Goal: Task Accomplishment & Management: Use online tool/utility

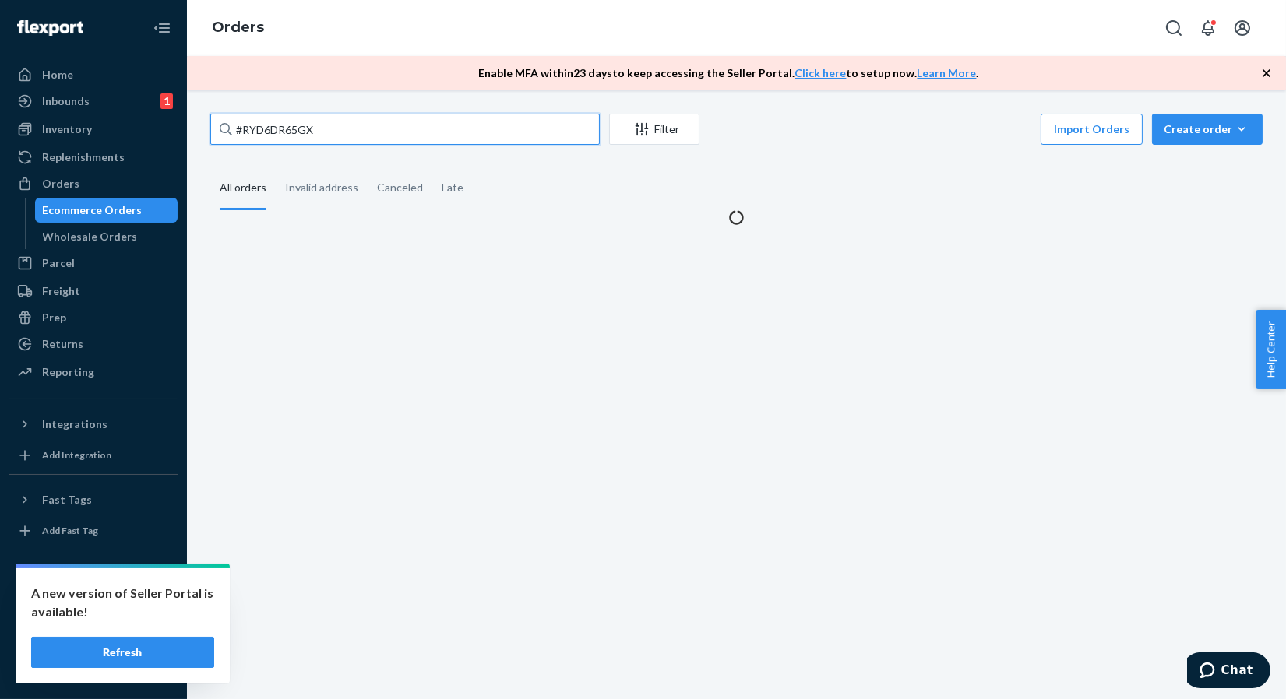
drag, startPoint x: 336, startPoint y: 136, endPoint x: 188, endPoint y: 147, distance: 147.6
click at [188, 147] on div "#RYD6DR65GX Filter Import Orders Create order Ecommerce order Removal order All…" at bounding box center [736, 394] width 1099 height 609
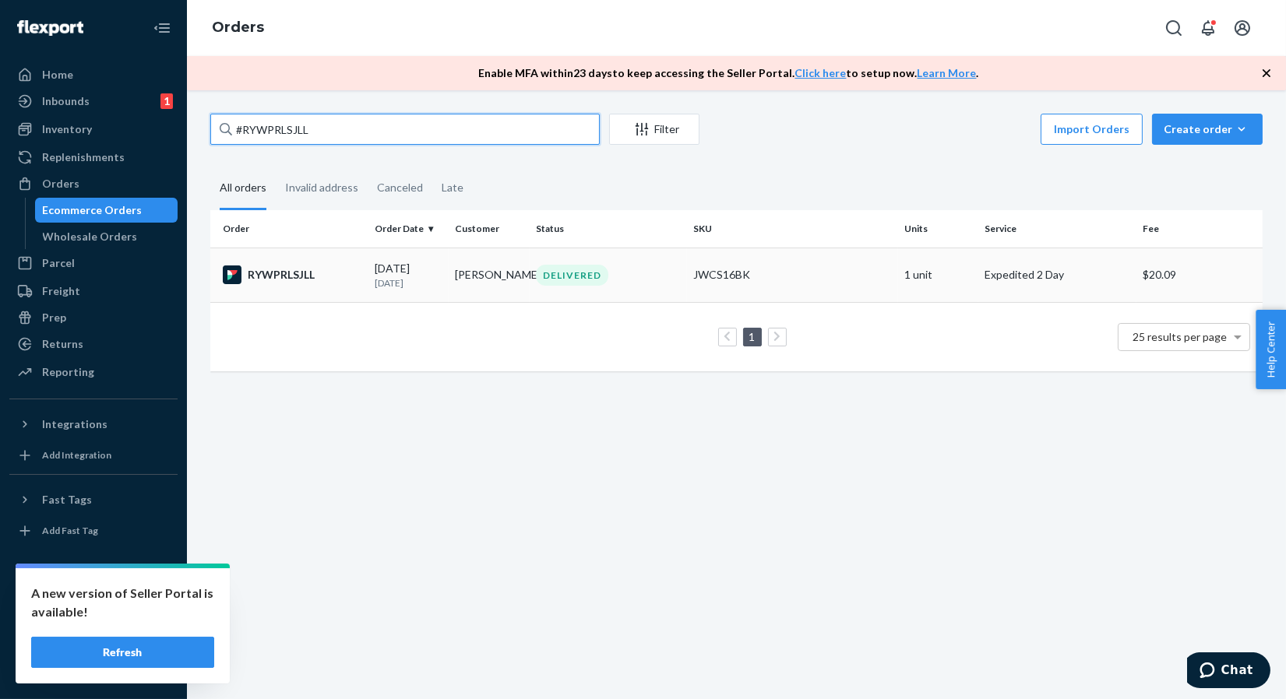
type input "#RYWPRLSJLL"
click at [292, 266] on div "RYWPRLSJLL" at bounding box center [292, 275] width 139 height 19
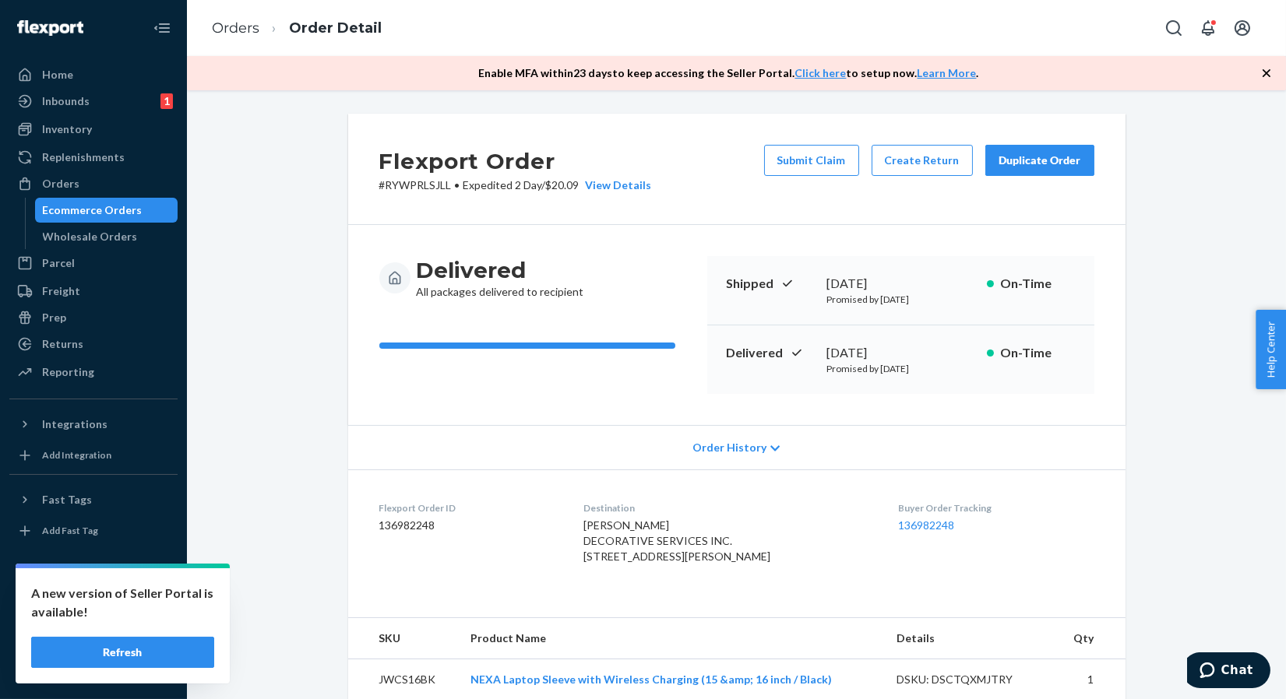
click at [1010, 153] on div "Duplicate Order" at bounding box center [1039, 161] width 83 height 16
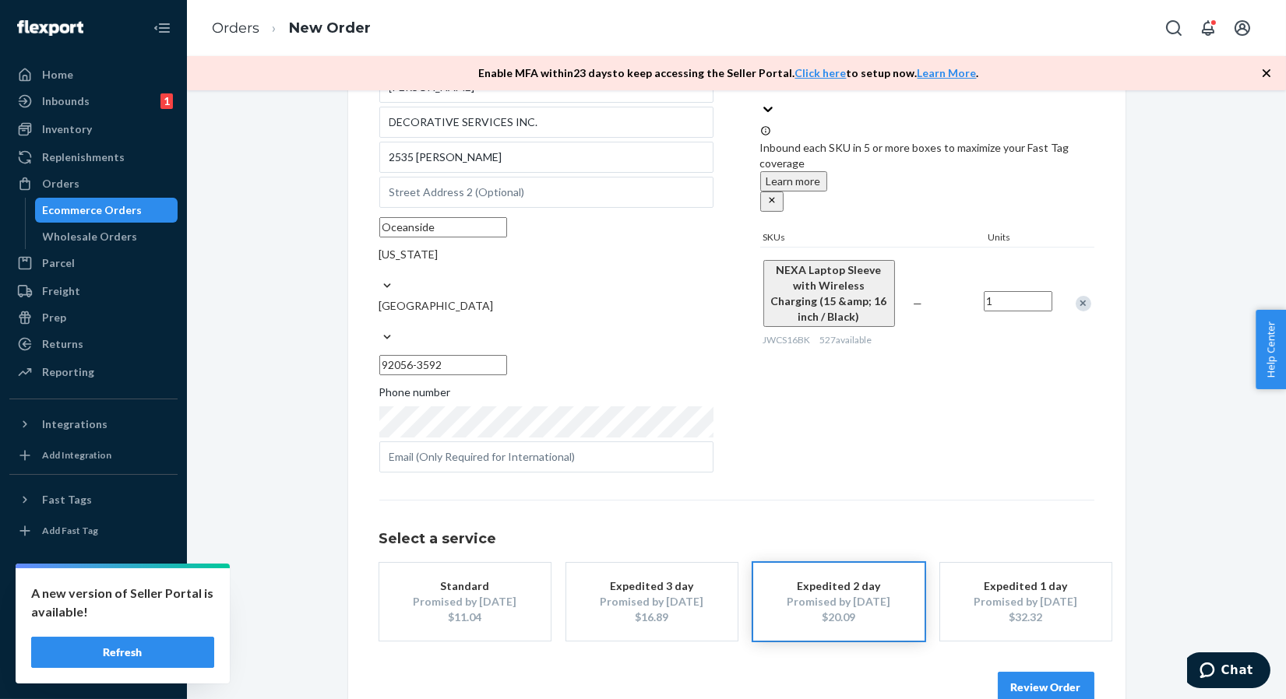
scroll to position [35, 0]
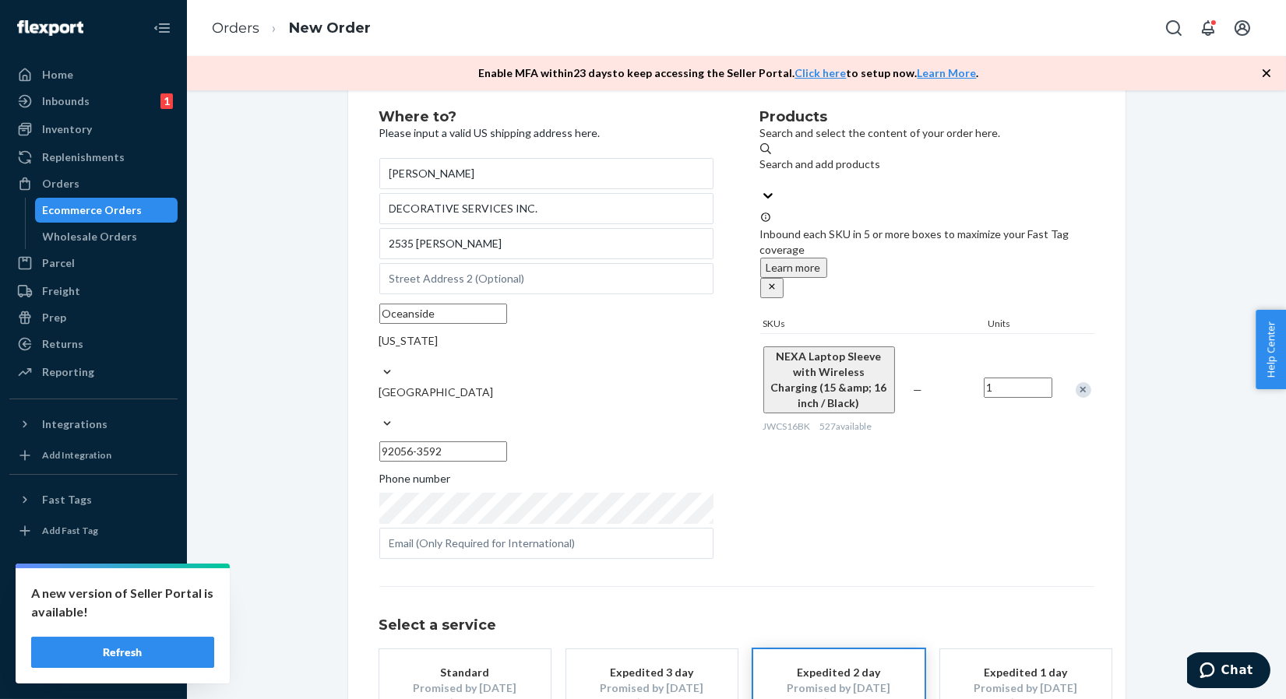
click at [516, 416] on div at bounding box center [546, 424] width 334 height 16
click at [381, 400] on input "[GEOGRAPHIC_DATA]" at bounding box center [380, 408] width 2 height 16
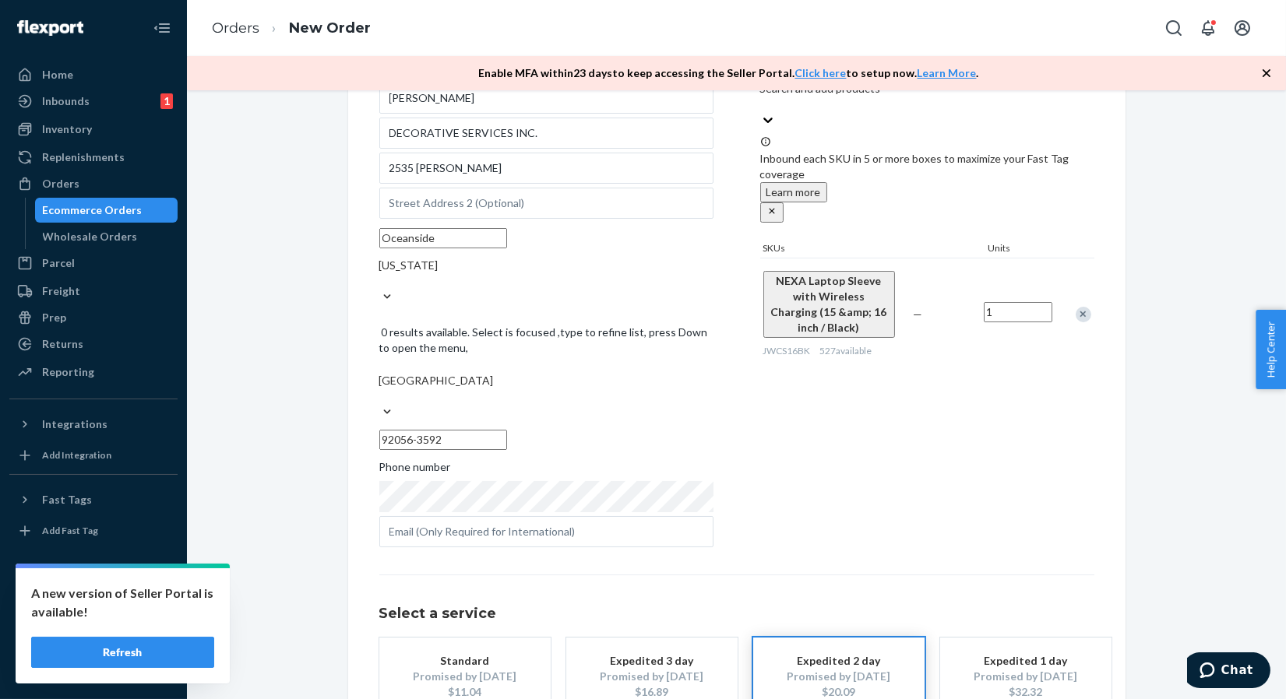
scroll to position [121, 0]
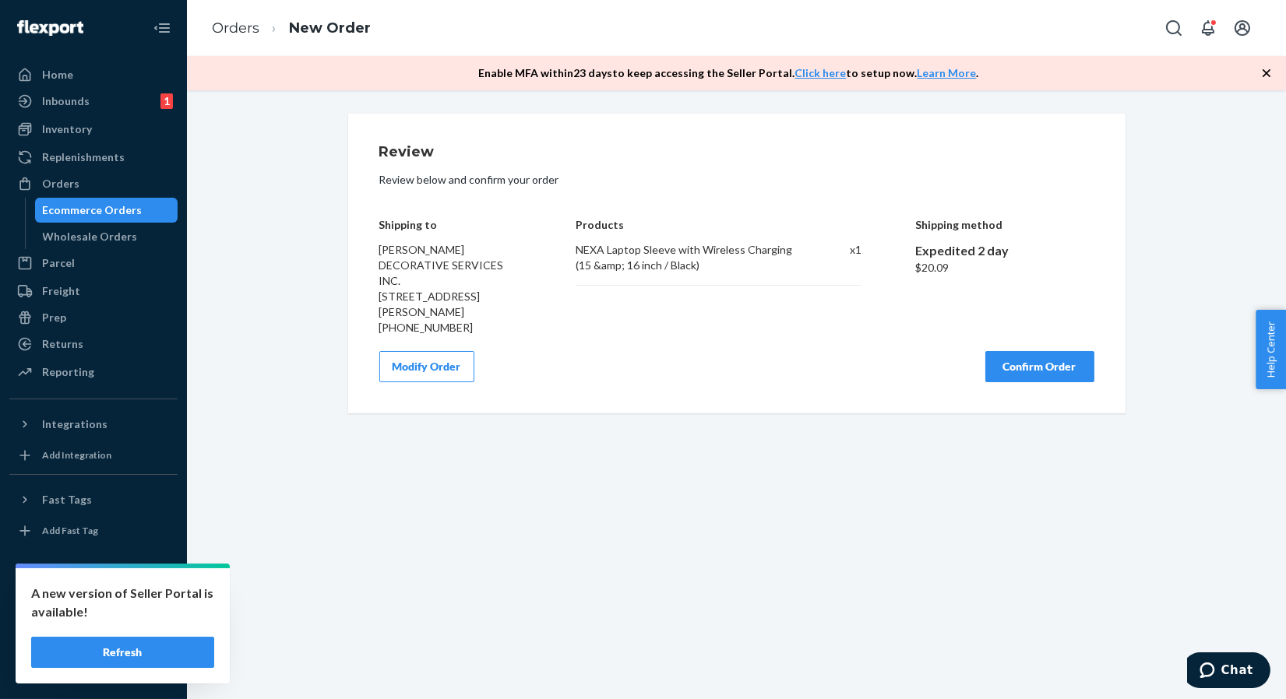
scroll to position [0, 0]
click at [1014, 351] on button "Confirm Order" at bounding box center [1039, 366] width 109 height 31
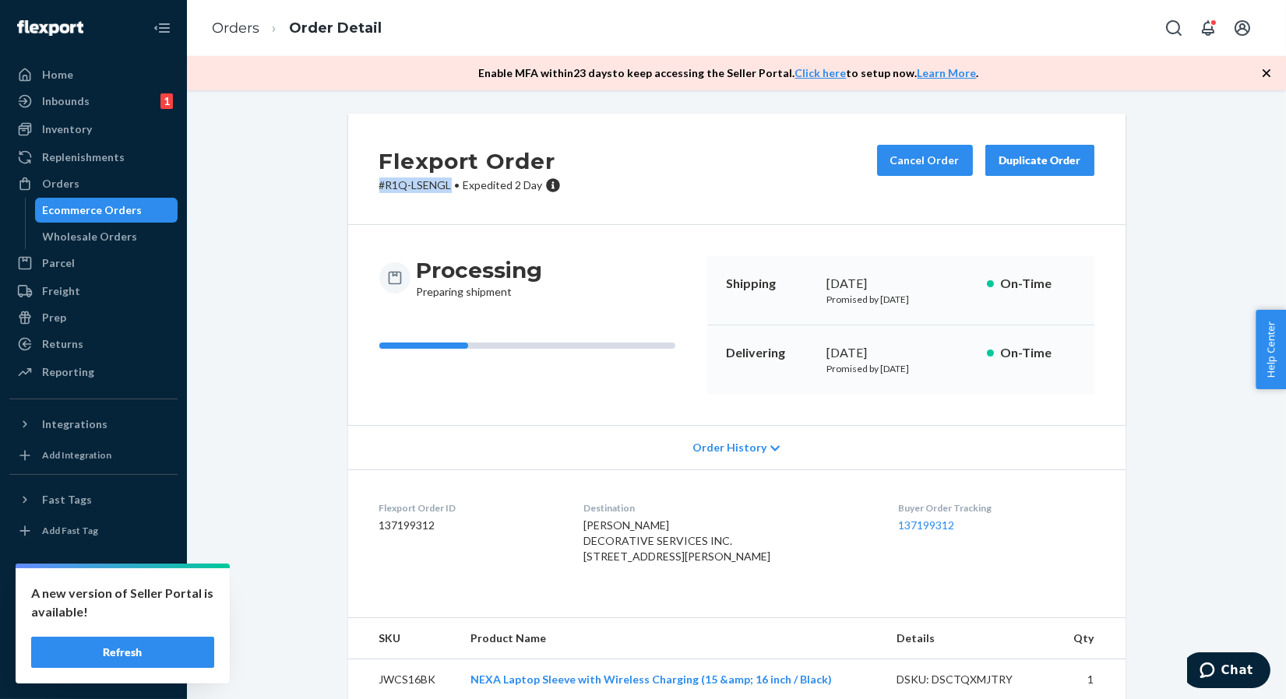
drag, startPoint x: 445, startPoint y: 184, endPoint x: 371, endPoint y: 183, distance: 74.0
click at [371, 183] on div "Flexport Order # R1Q-LSENGL • Expedited 2 Day Cancel Order Duplicate Order" at bounding box center [736, 169] width 777 height 111
copy p "# R1Q-LSENGL"
